Goal: Information Seeking & Learning: Learn about a topic

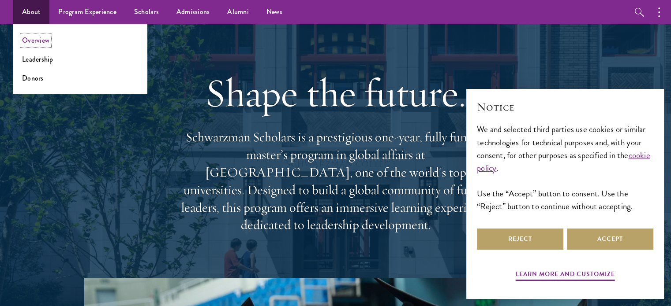
click at [32, 43] on link "Overview" at bounding box center [35, 40] width 27 height 10
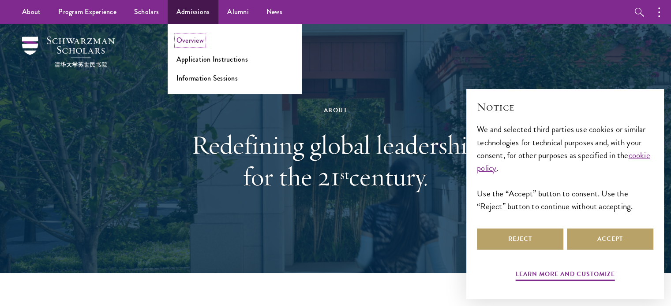
click at [196, 39] on link "Overview" at bounding box center [189, 40] width 27 height 10
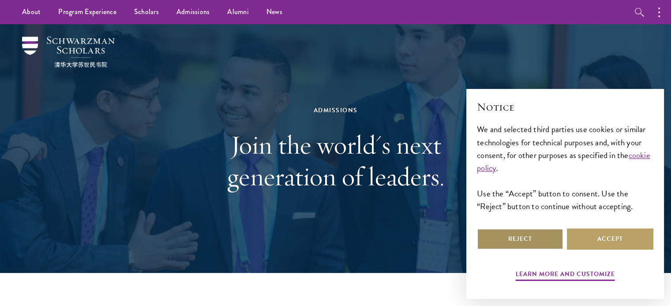
drag, startPoint x: 534, startPoint y: 239, endPoint x: 526, endPoint y: 235, distance: 9.1
click at [533, 239] on button "Reject" at bounding box center [520, 239] width 86 height 21
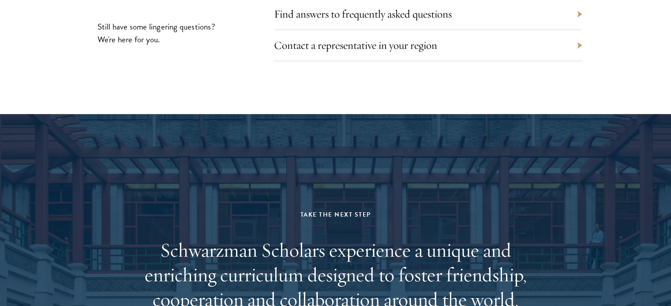
scroll to position [4078, 0]
